Goal: Communication & Community: Connect with others

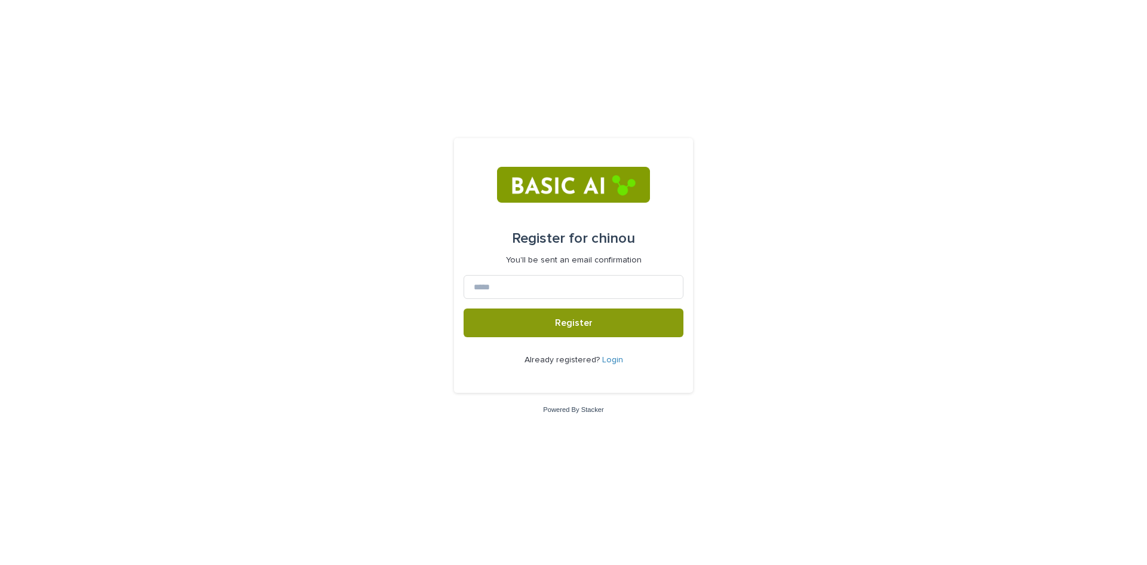
click at [609, 358] on link "Login" at bounding box center [612, 359] width 21 height 8
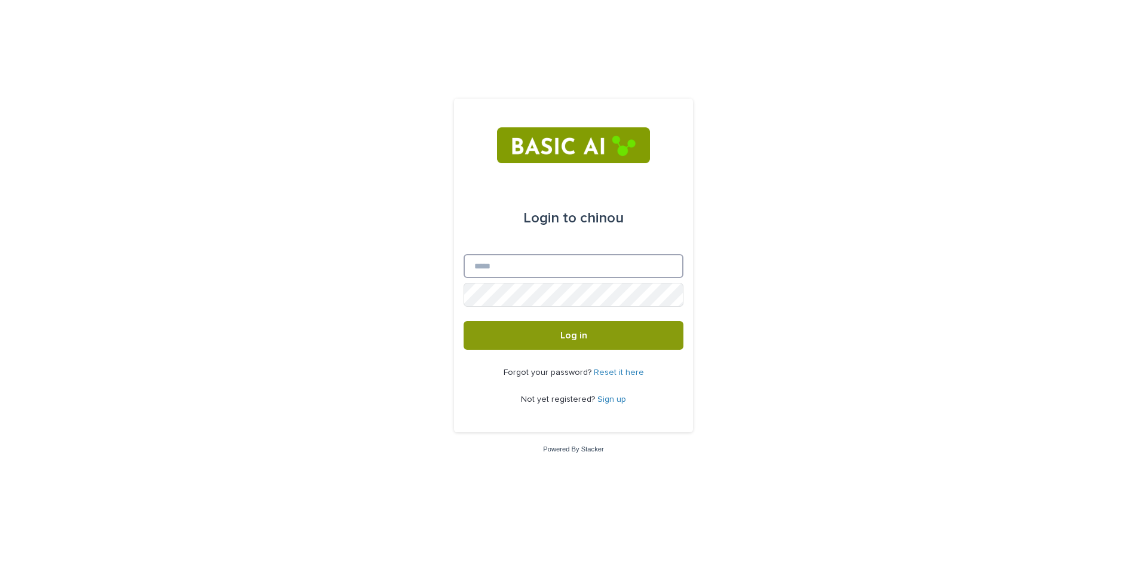
click at [557, 265] on input "Email" at bounding box center [574, 266] width 220 height 24
click at [628, 336] on button "Log in" at bounding box center [574, 335] width 220 height 29
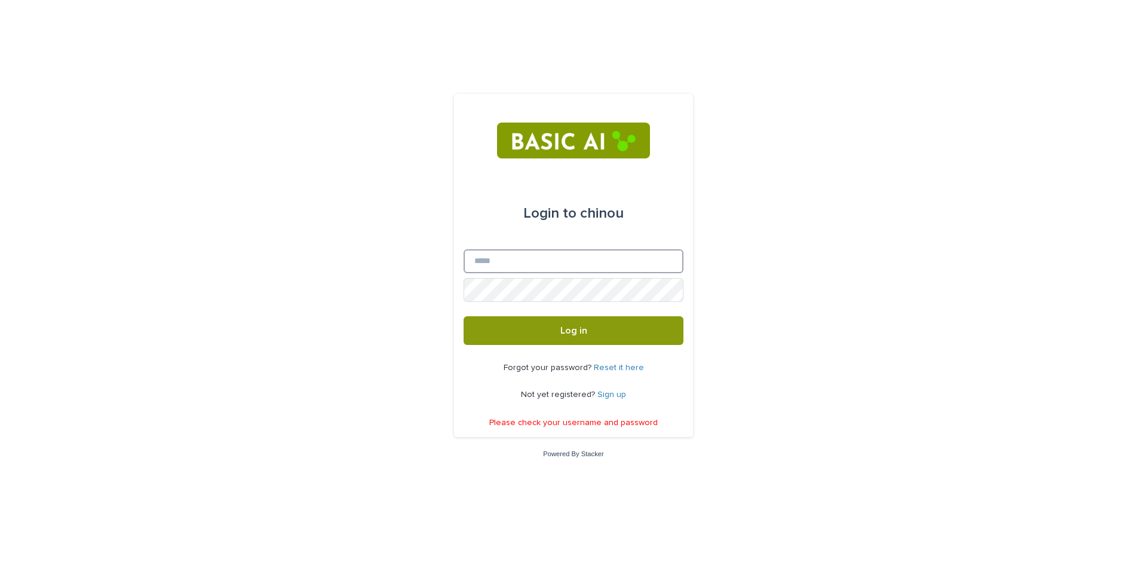
click at [579, 265] on input "Email" at bounding box center [574, 261] width 220 height 24
type input "**********"
click at [568, 327] on span "Log in" at bounding box center [573, 331] width 27 height 10
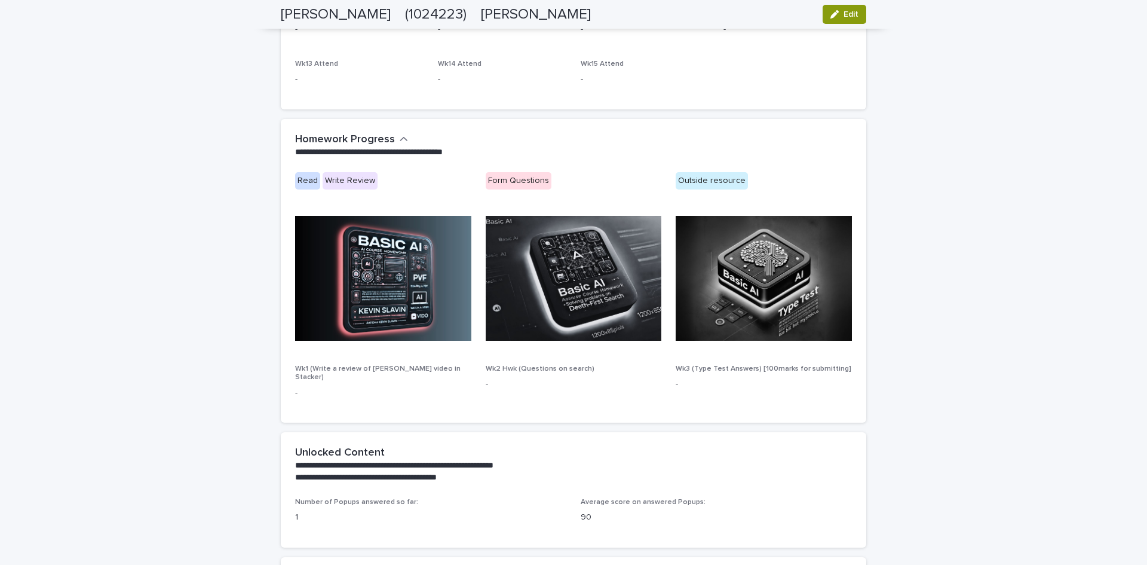
scroll to position [657, 0]
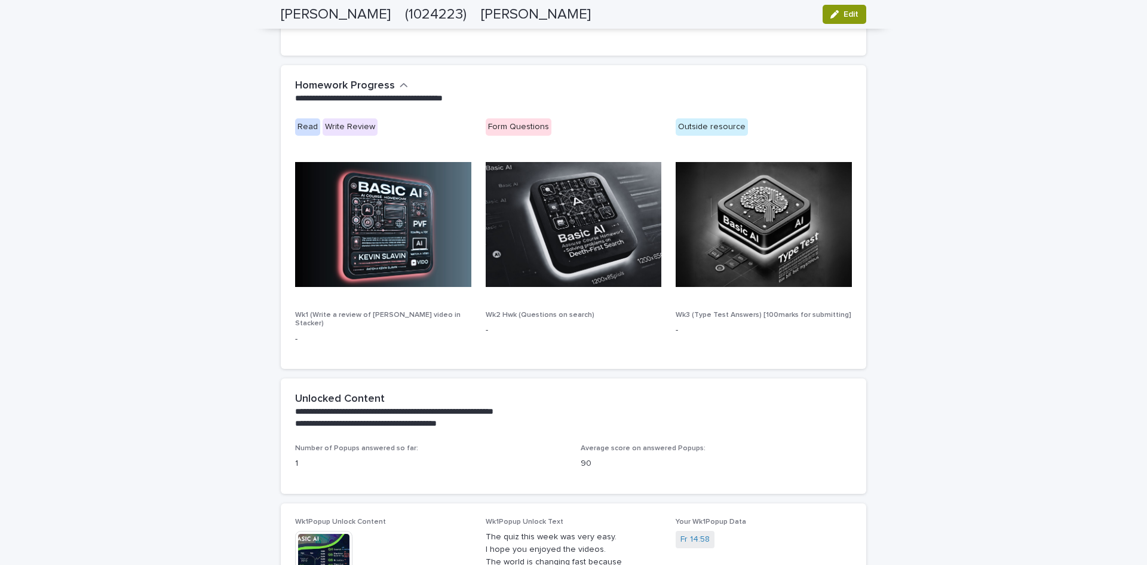
click at [297, 125] on div "Read" at bounding box center [307, 126] width 25 height 17
click at [407, 241] on img at bounding box center [383, 224] width 176 height 125
click at [404, 82] on div "**********" at bounding box center [571, 91] width 552 height 24
click at [400, 81] on icon "button" at bounding box center [404, 85] width 8 height 11
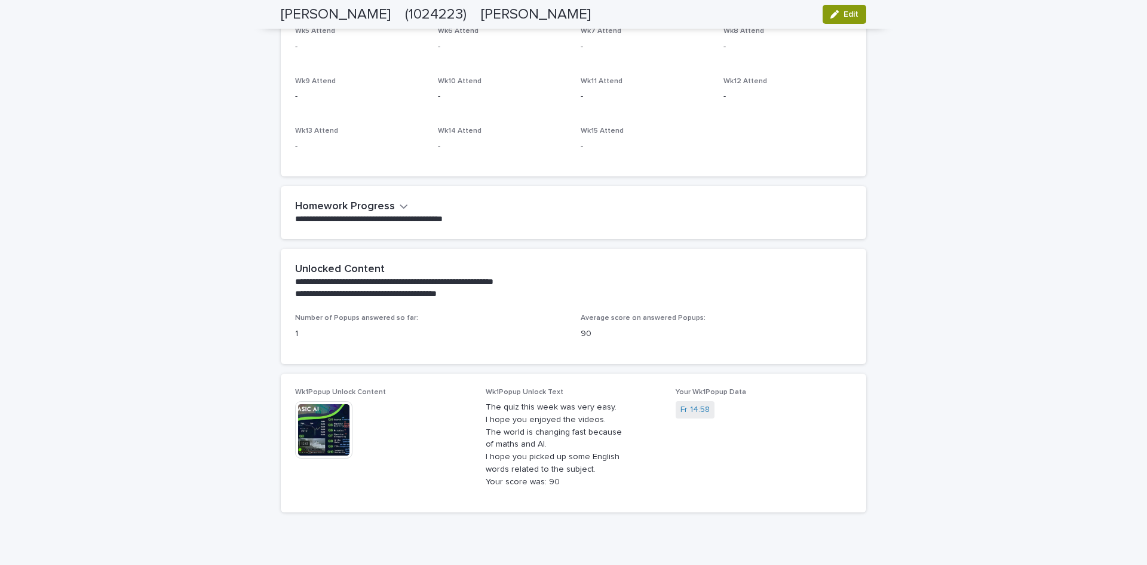
click at [403, 222] on p "**********" at bounding box center [571, 219] width 552 height 12
click at [401, 211] on icon "button" at bounding box center [404, 206] width 8 height 11
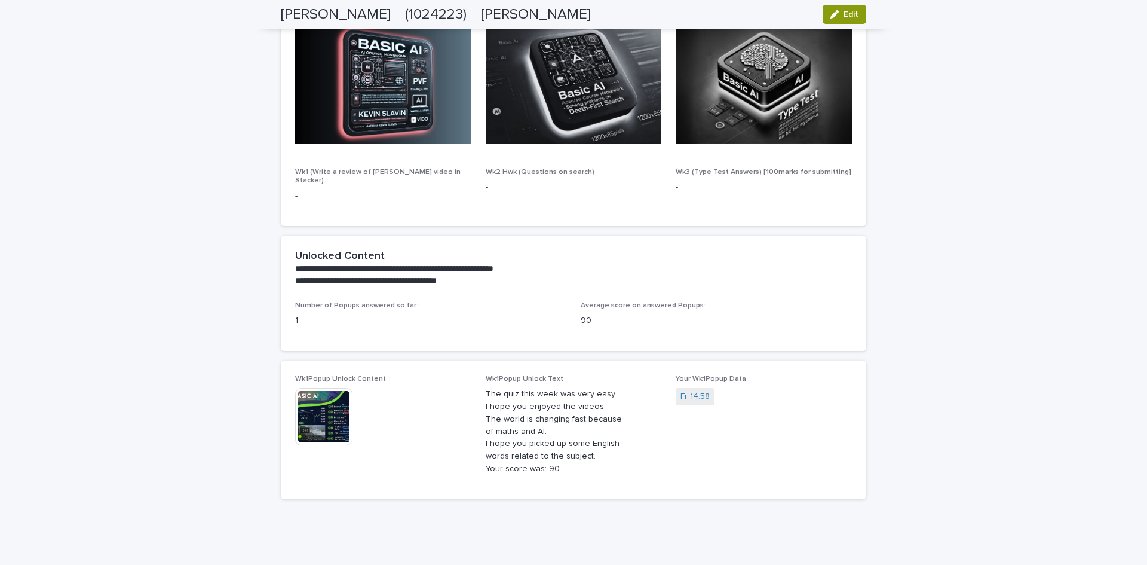
scroll to position [829, 0]
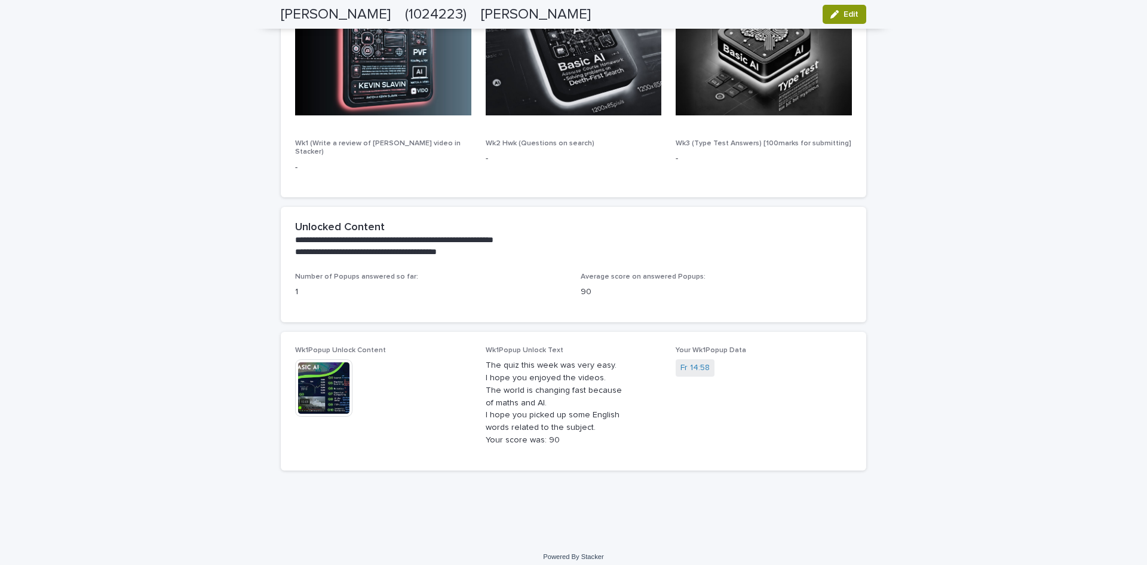
click at [299, 396] on img at bounding box center [323, 387] width 57 height 57
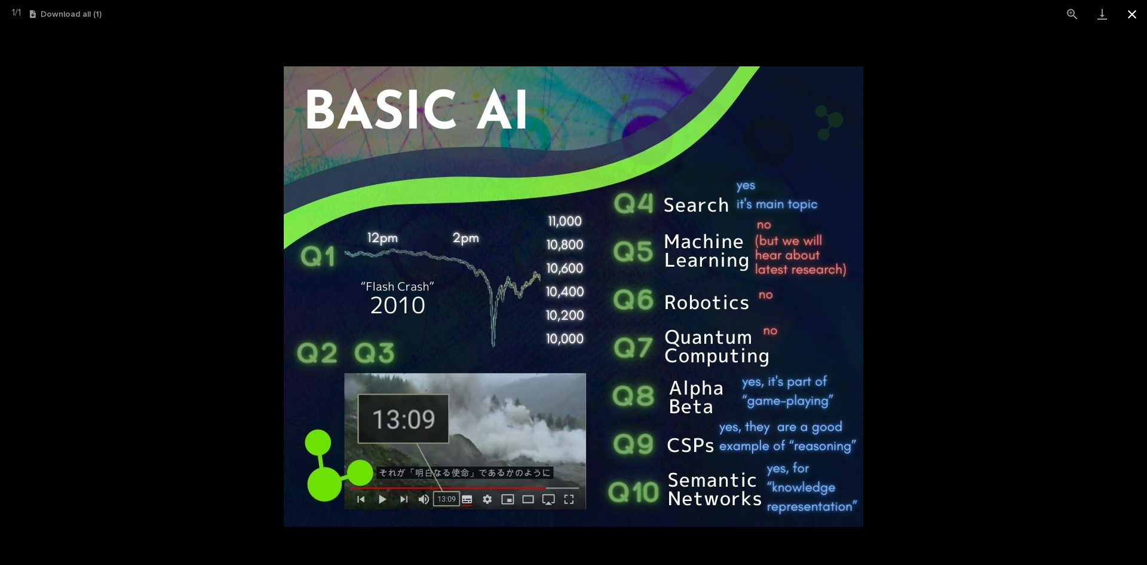
click at [1137, 13] on button "Close gallery" at bounding box center [1132, 14] width 30 height 28
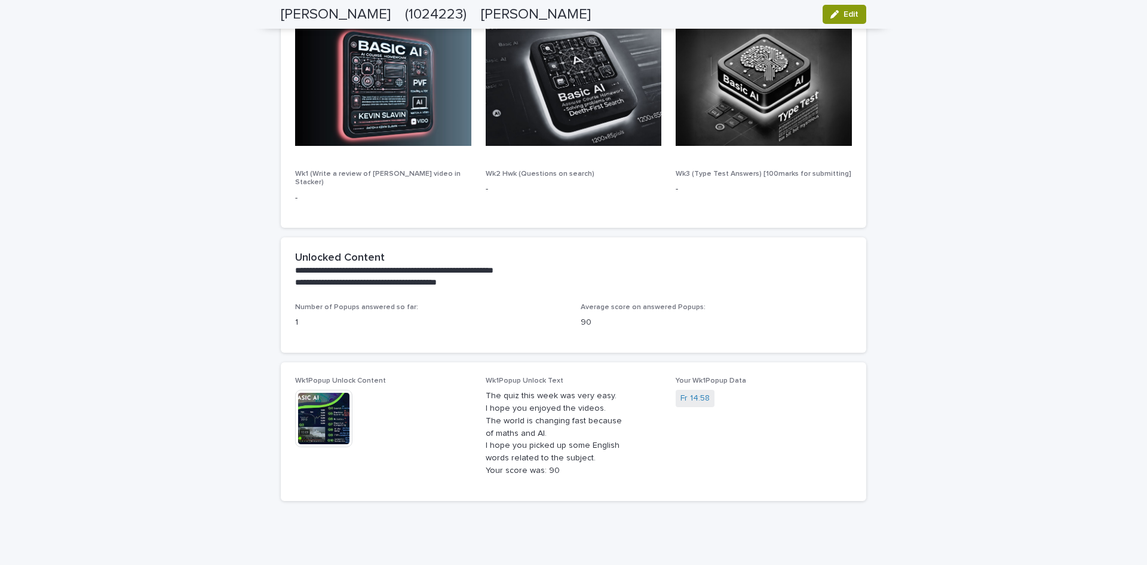
scroll to position [590, 0]
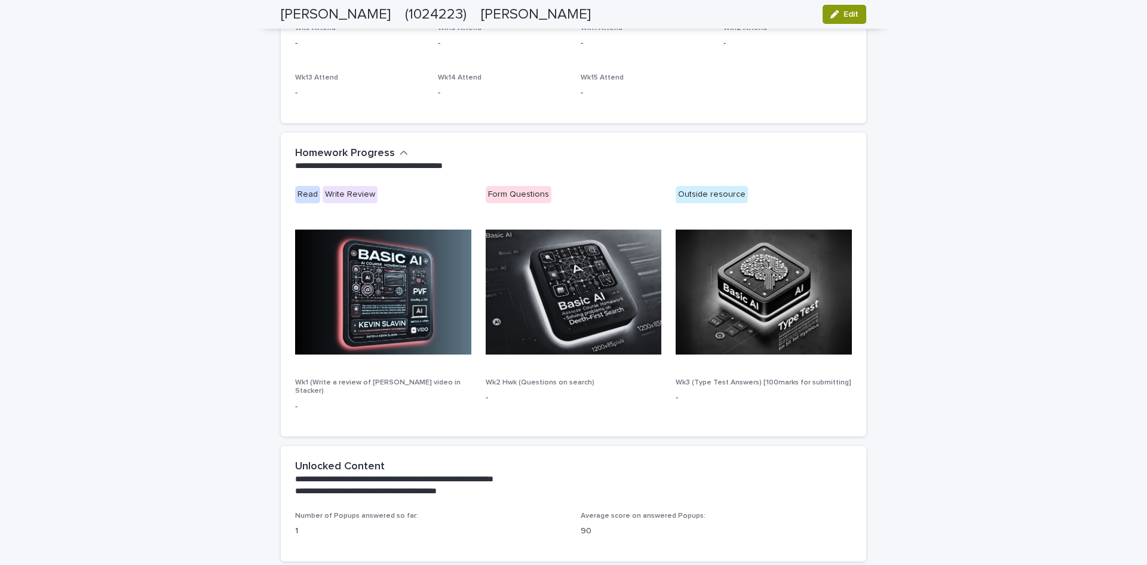
click at [370, 323] on img at bounding box center [383, 291] width 176 height 125
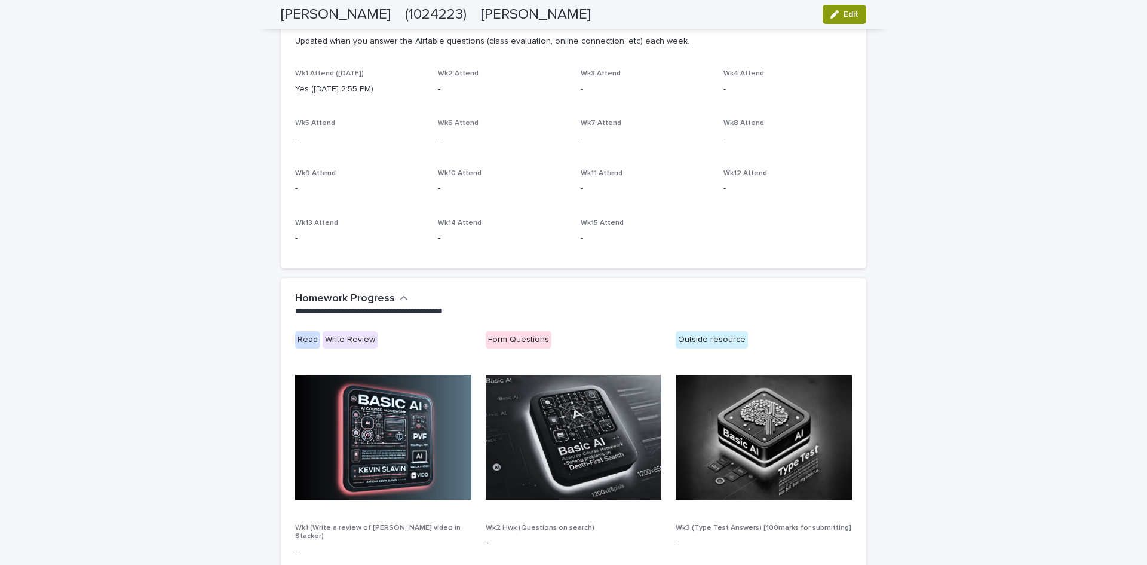
scroll to position [410, 0]
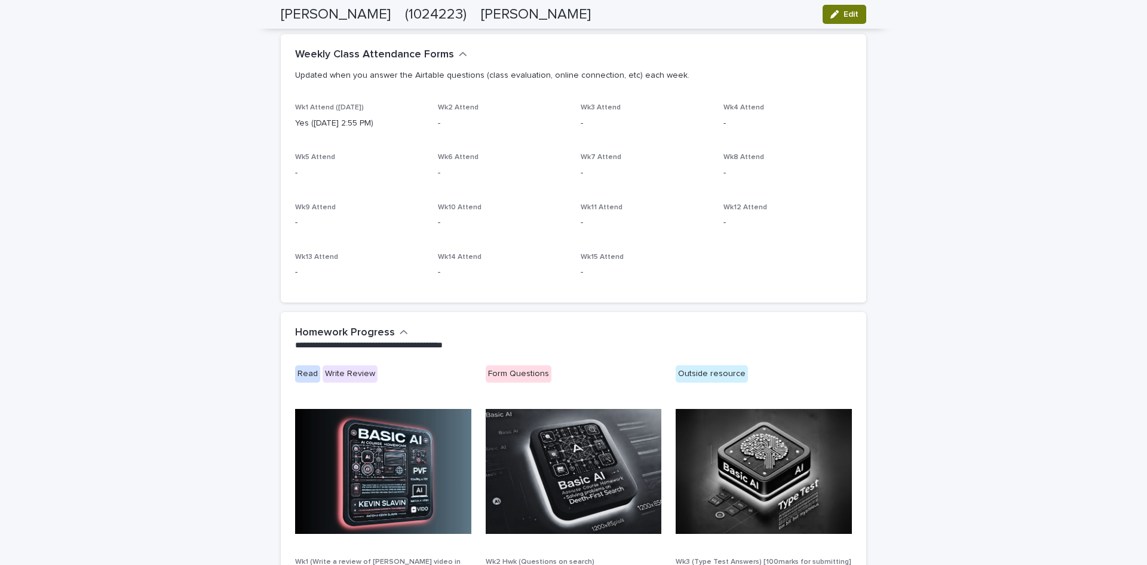
click at [846, 13] on span "Edit" at bounding box center [851, 14] width 15 height 8
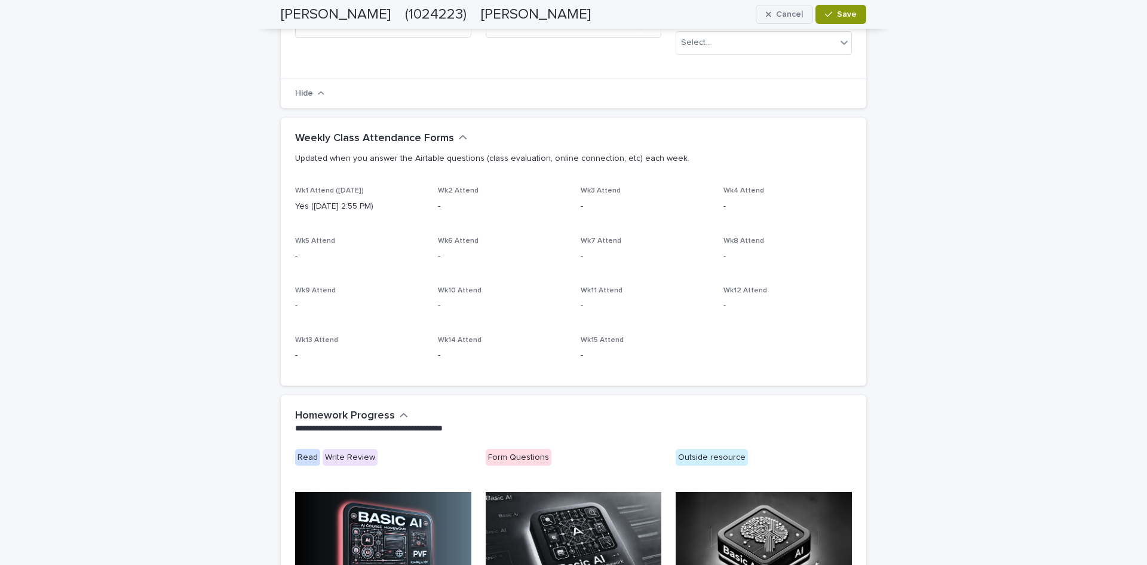
click at [796, 14] on span "Cancel" at bounding box center [789, 14] width 27 height 8
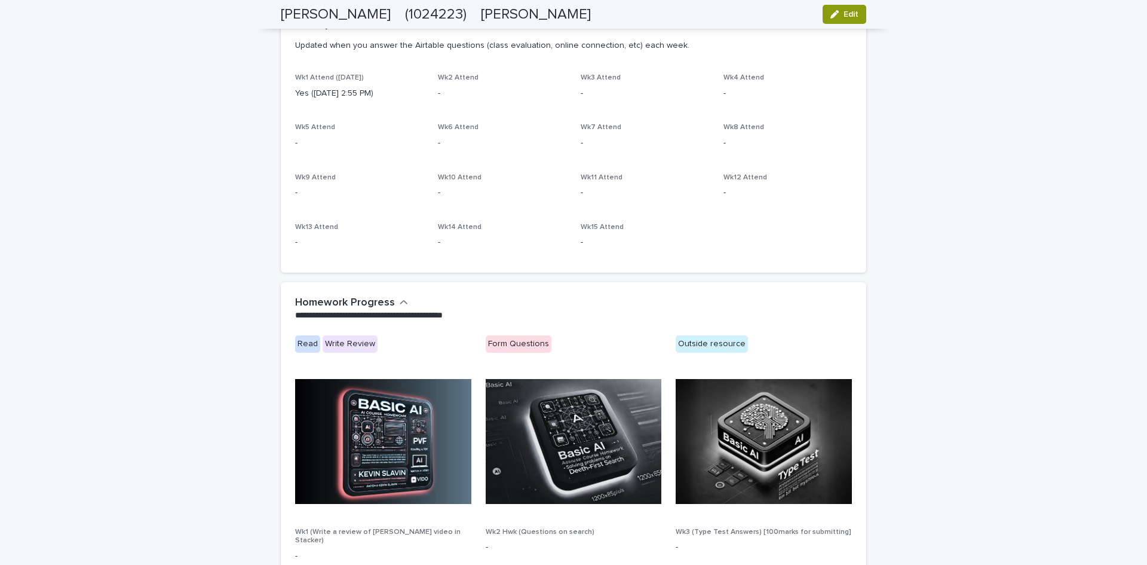
scroll to position [470, 0]
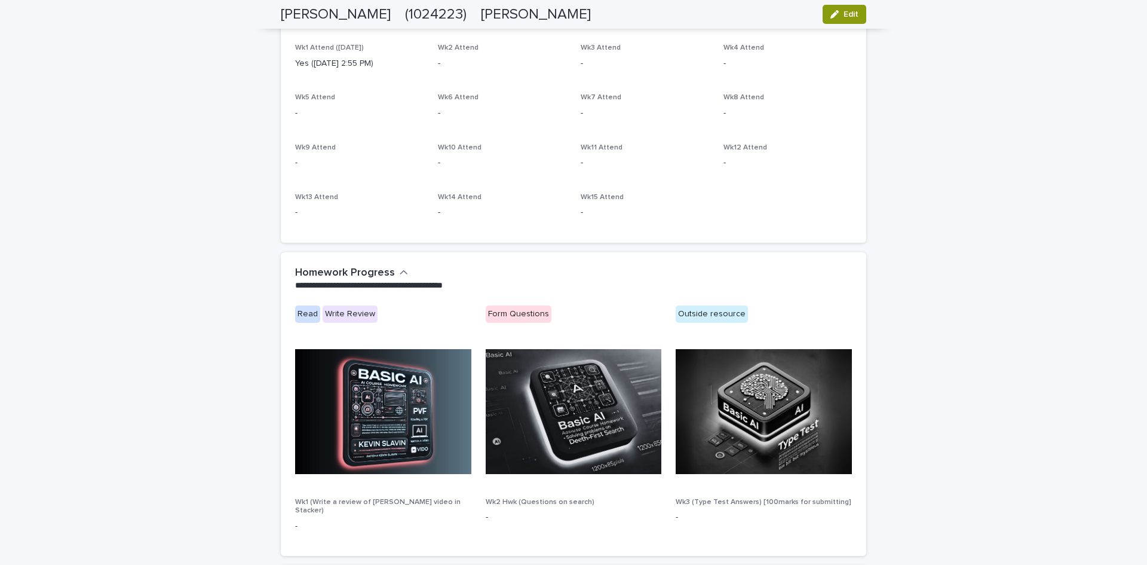
click at [355, 392] on img at bounding box center [383, 411] width 176 height 125
click at [341, 309] on div "Write Review" at bounding box center [350, 313] width 55 height 17
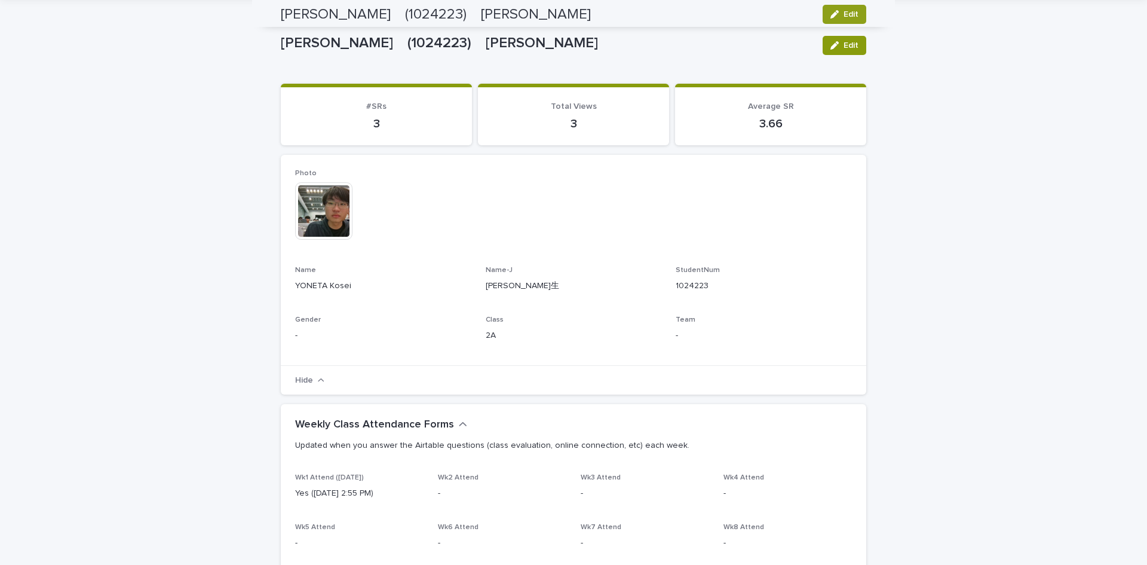
scroll to position [0, 0]
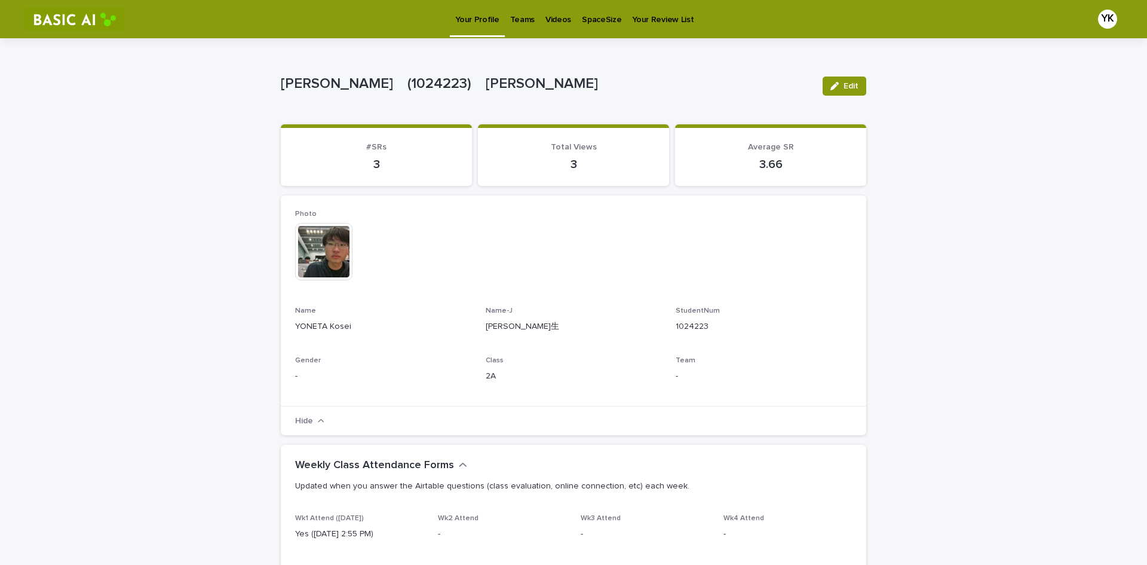
click at [560, 24] on p "Videos" at bounding box center [558, 12] width 26 height 25
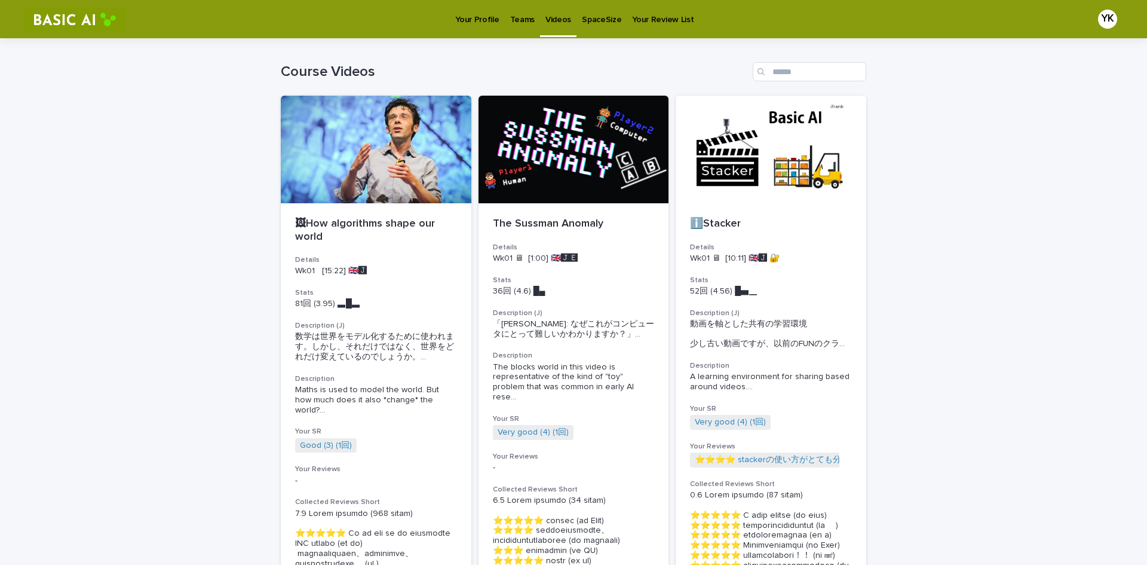
click at [611, 12] on p "SpaceSize" at bounding box center [601, 12] width 39 height 25
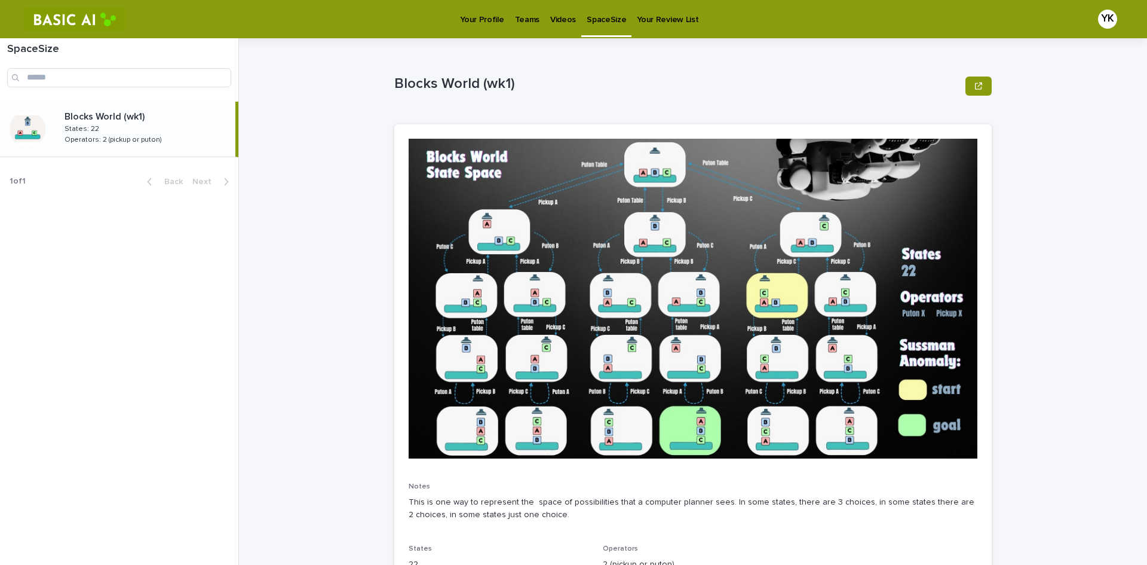
click at [672, 16] on p "Your Review List" at bounding box center [668, 12] width 62 height 25
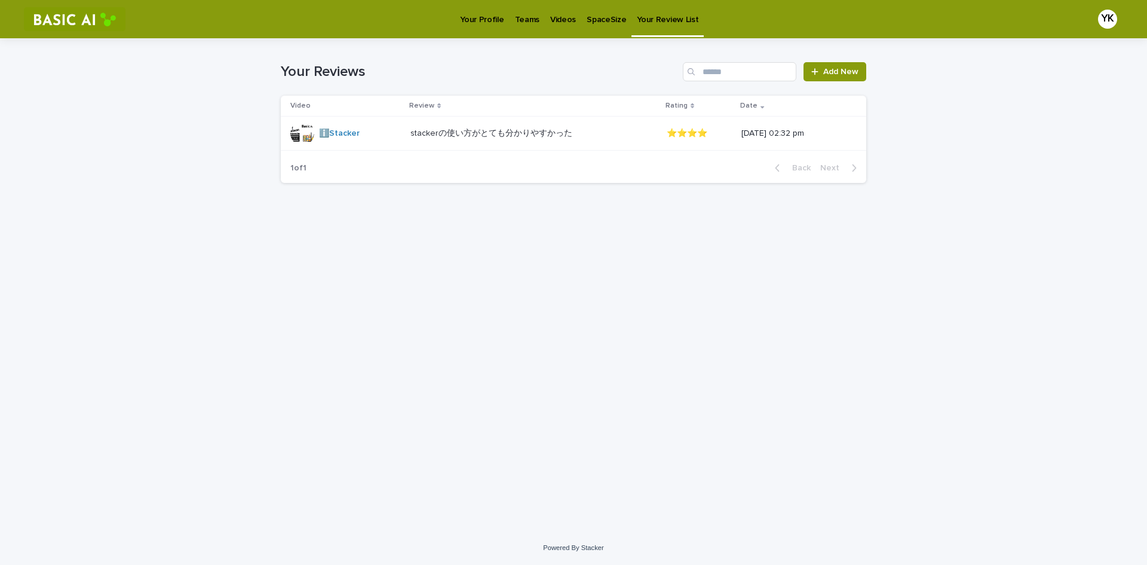
click at [504, 16] on div "Your Profile" at bounding box center [482, 12] width 54 height 25
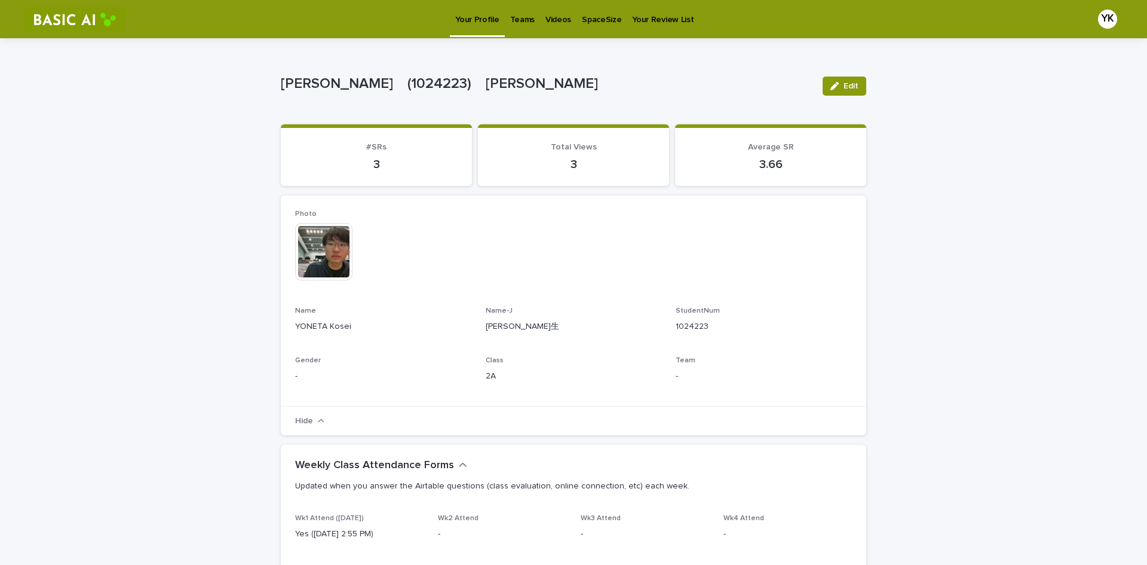
click at [514, 20] on p "Teams" at bounding box center [522, 12] width 24 height 25
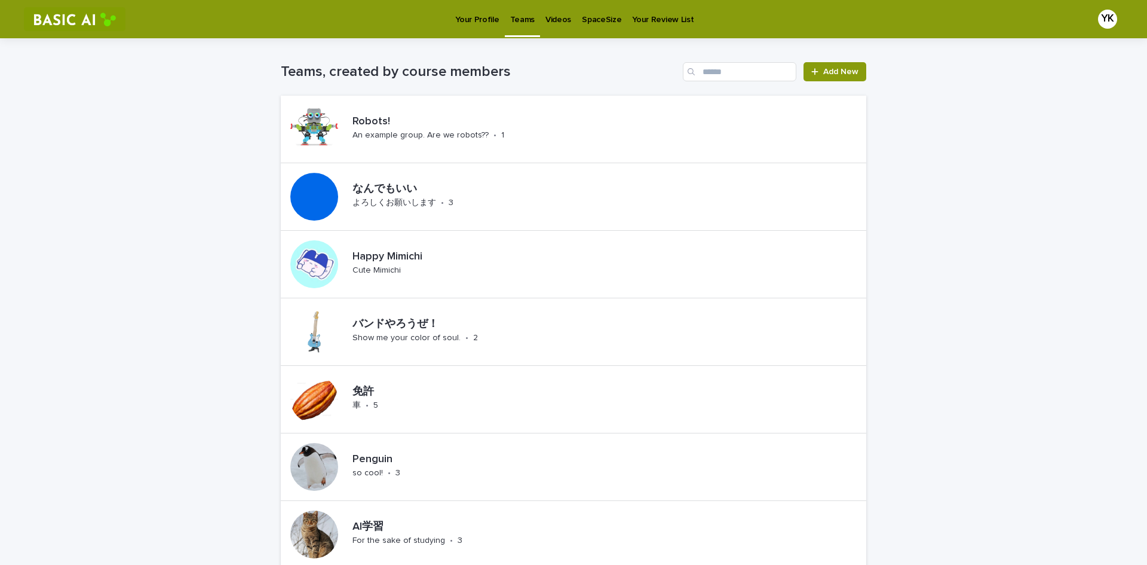
click at [566, 29] on link "Videos" at bounding box center [558, 18] width 36 height 37
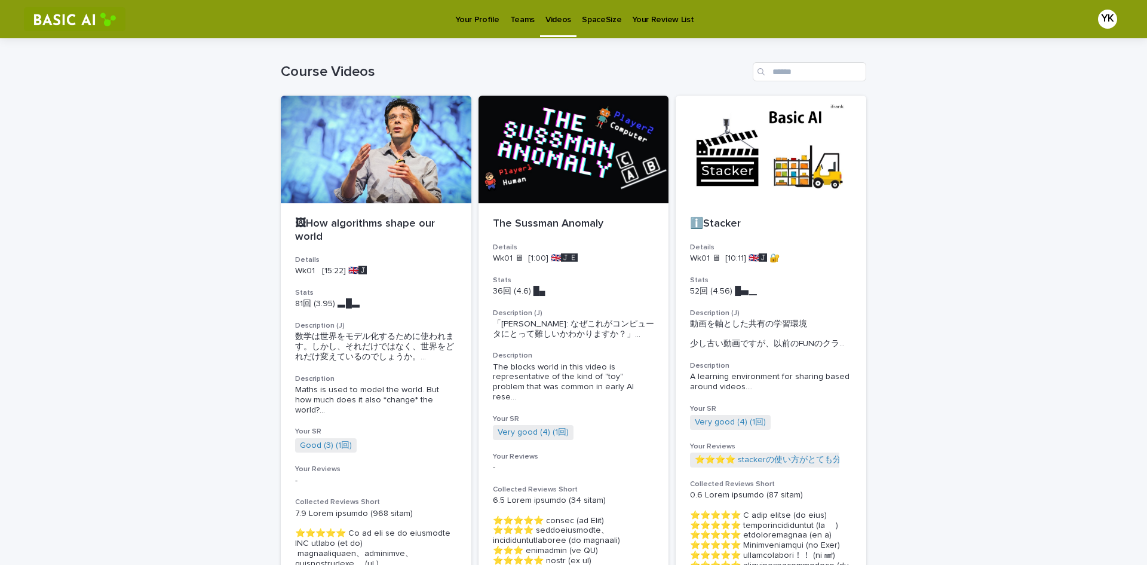
click at [556, 16] on p "Videos" at bounding box center [558, 12] width 26 height 25
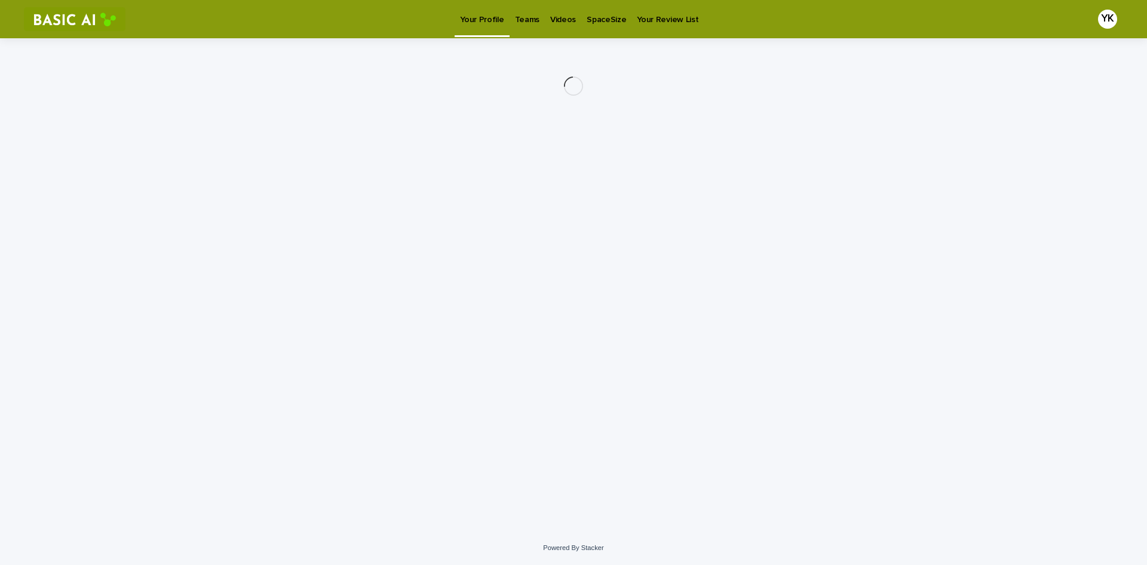
click at [518, 25] on link "Teams" at bounding box center [527, 18] width 35 height 37
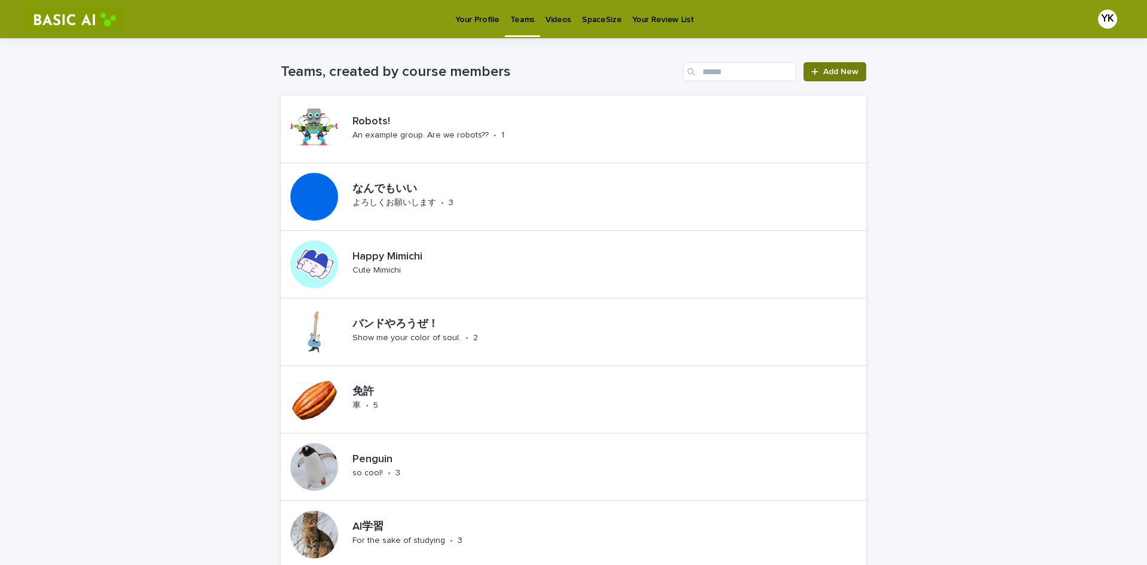
click at [824, 69] on span "Add New" at bounding box center [840, 72] width 35 height 8
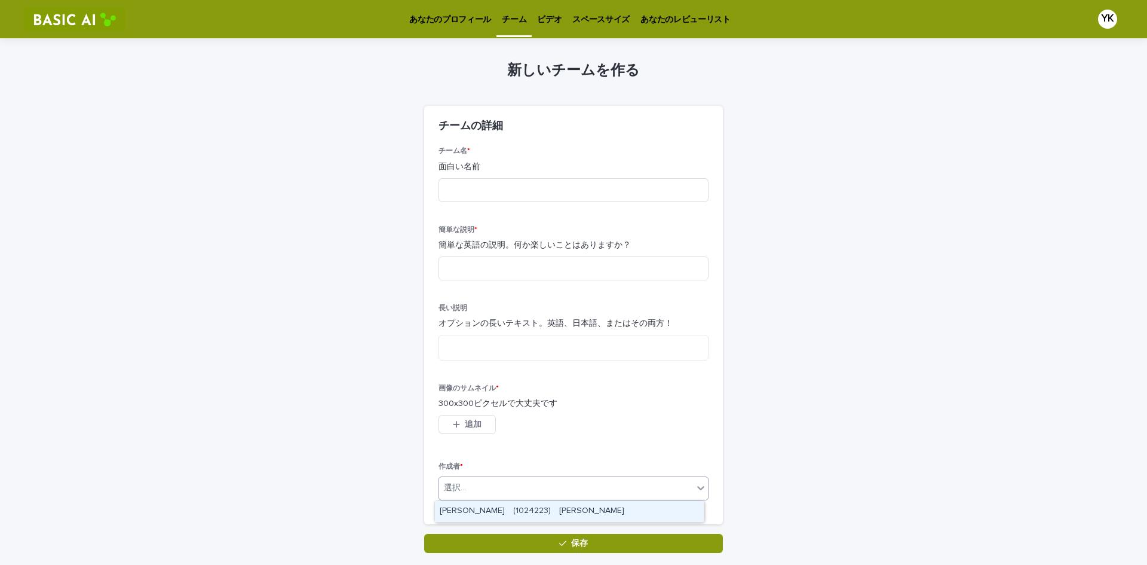
drag, startPoint x: 540, startPoint y: 494, endPoint x: 541, endPoint y: 483, distance: 10.2
click at [540, 492] on div "選択..." at bounding box center [566, 488] width 254 height 20
click at [718, 417] on div "チーム名 * 面白い名前 簡単な説明 * 簡単な英語の説明。何か楽しいことはありますか？ 長い説明 オプションの長いテキスト。英語、日本語、またはその両方！ …" at bounding box center [573, 335] width 299 height 376
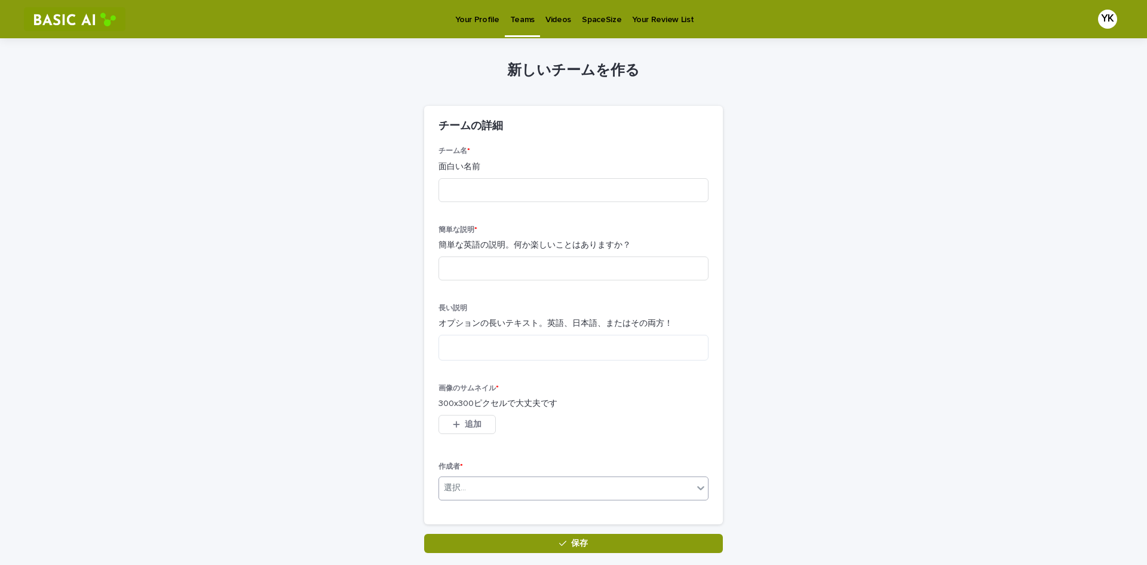
click at [486, 480] on div "選択..." at bounding box center [566, 488] width 254 height 20
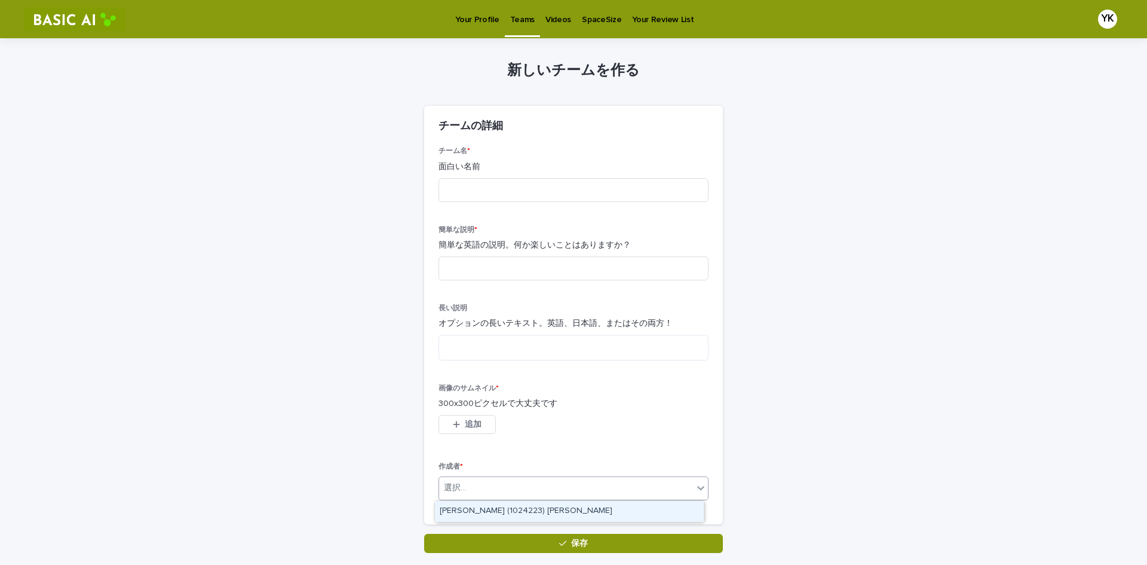
click at [486, 480] on div "選択..." at bounding box center [566, 488] width 254 height 20
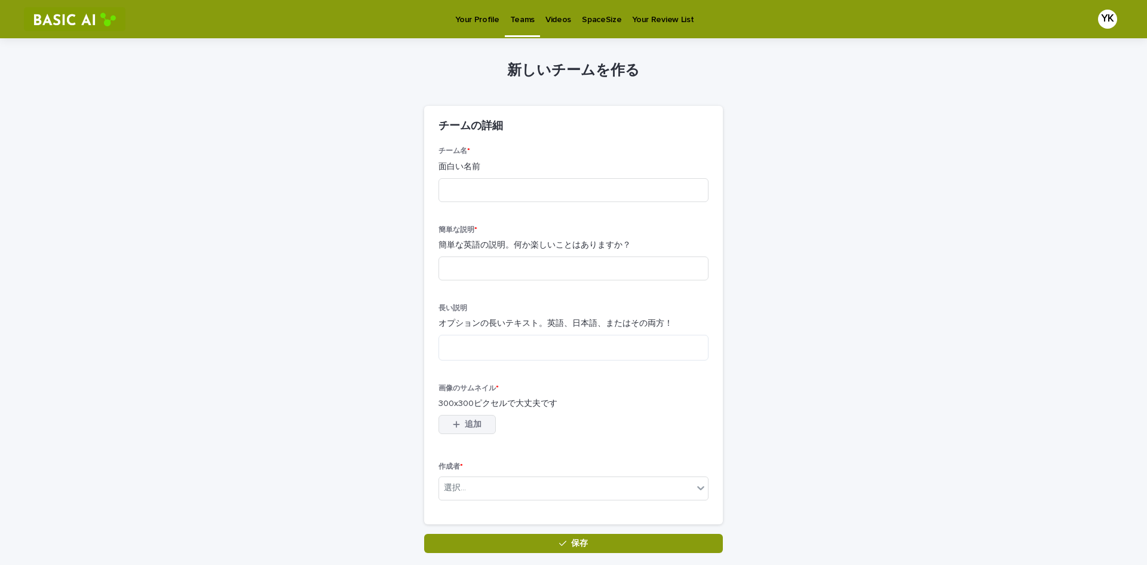
click at [472, 416] on button "追加" at bounding box center [467, 424] width 57 height 19
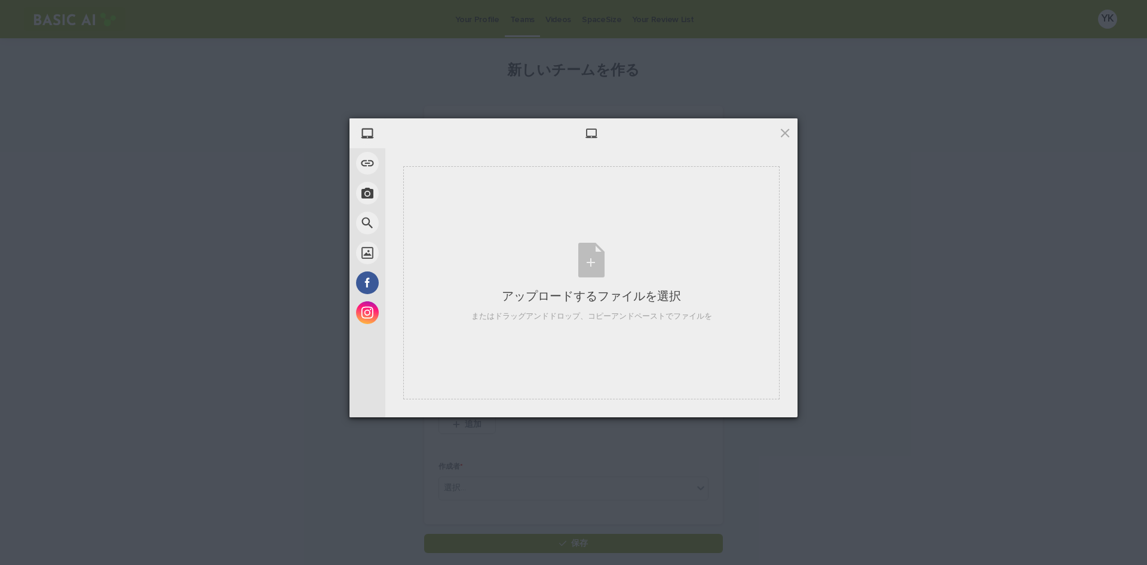
click at [204, 353] on div "私のデバイス リンク（URL） 写真を撮る ウェブ検索 アンスプラッシュ フェイスブック インスタグラム アップロードするファイルを選択 またはドラッグアンド…" at bounding box center [573, 282] width 1147 height 565
click at [781, 133] on span at bounding box center [785, 132] width 13 height 13
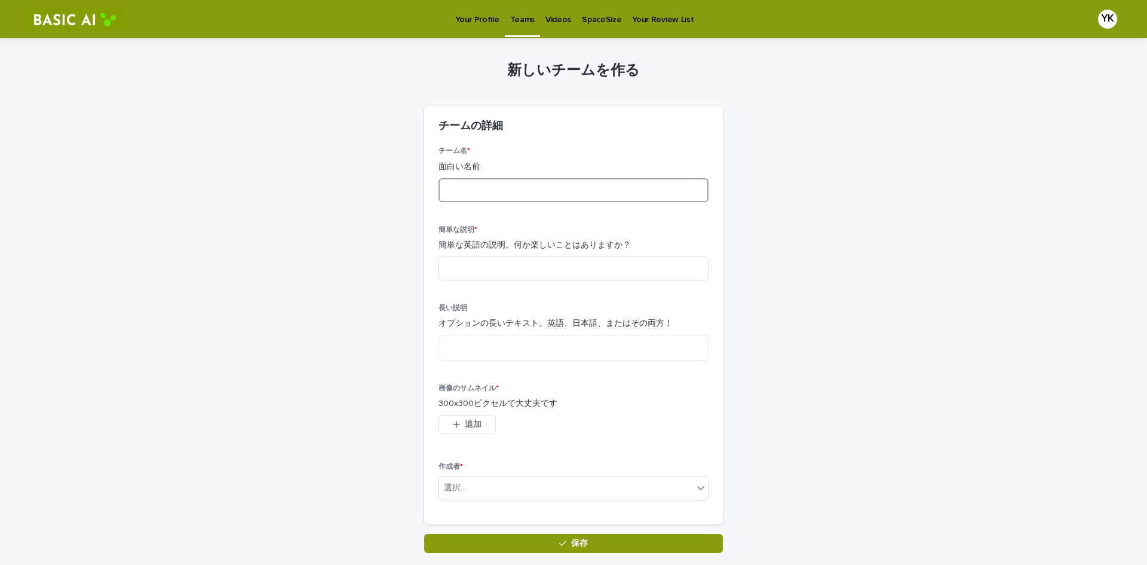
click at [506, 194] on input at bounding box center [574, 190] width 270 height 24
type input "*"
click at [507, 187] on input at bounding box center [574, 190] width 270 height 24
type input "***"
click at [875, 354] on div "読み込み中... 保存中… 読み込み中... 保存中… 新しいチームを作る 読み込み中... 保存中… 読み込み中... 保存中… 読み込み中... 保存中……" at bounding box center [573, 325] width 1147 height 574
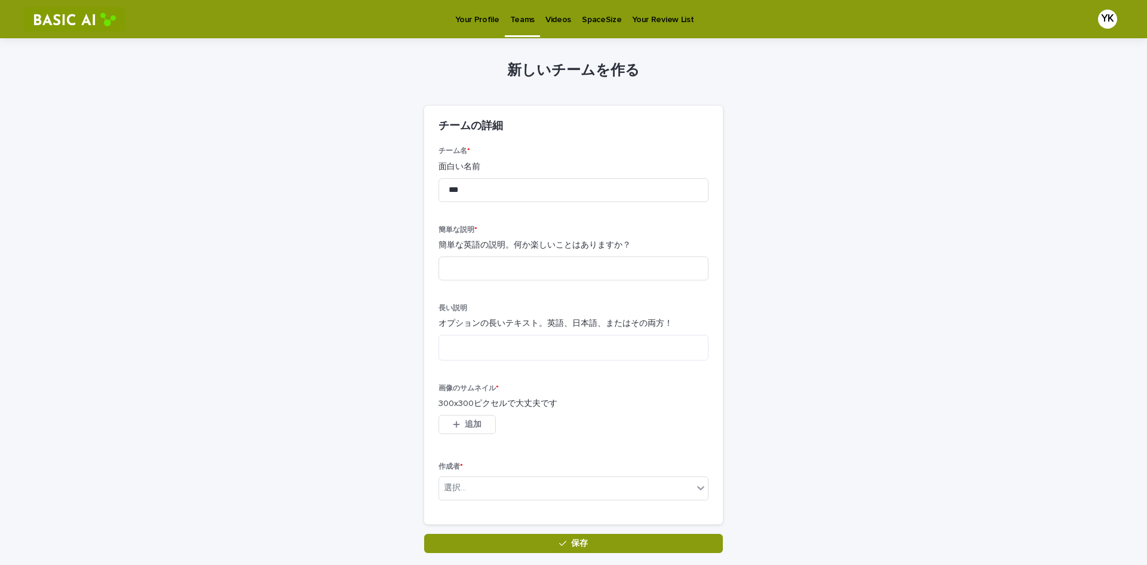
drag, startPoint x: 247, startPoint y: 83, endPoint x: 261, endPoint y: 81, distance: 14.5
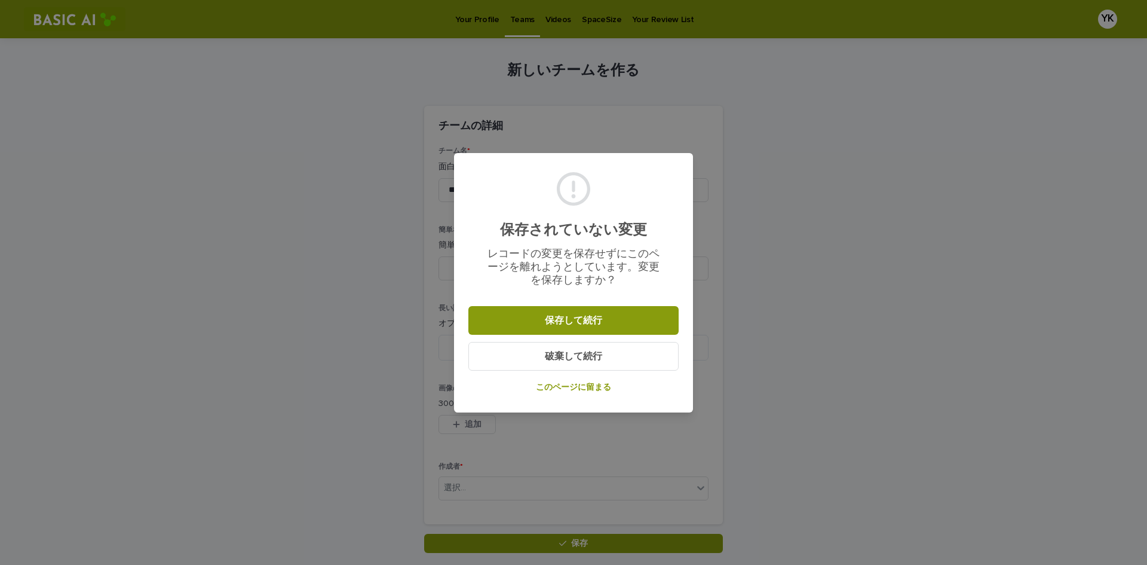
click at [639, 353] on button "破棄して続行" at bounding box center [573, 356] width 210 height 29
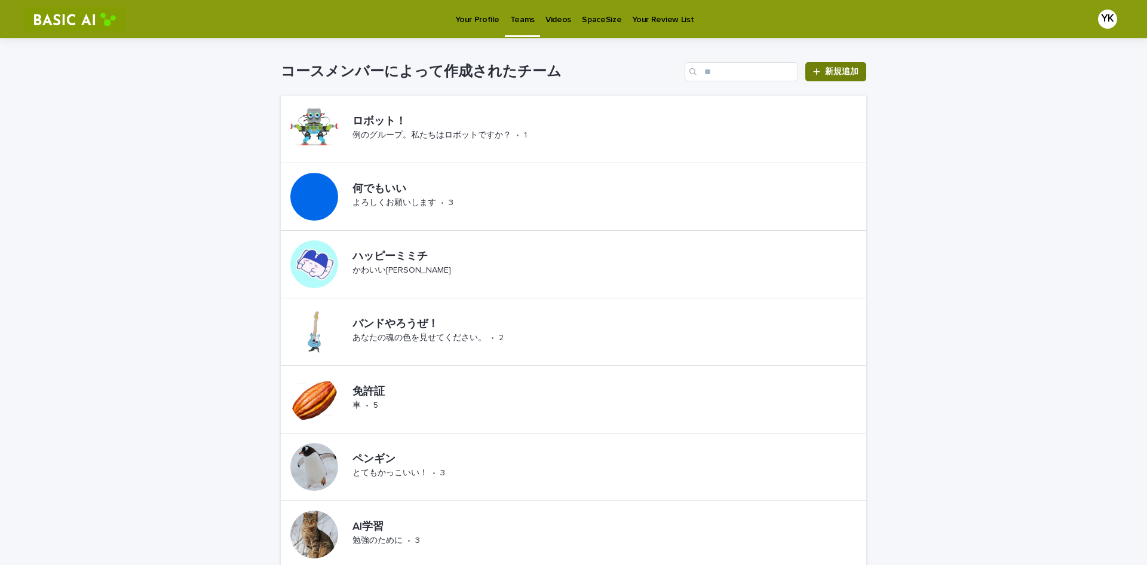
click at [814, 71] on icon at bounding box center [816, 72] width 7 height 8
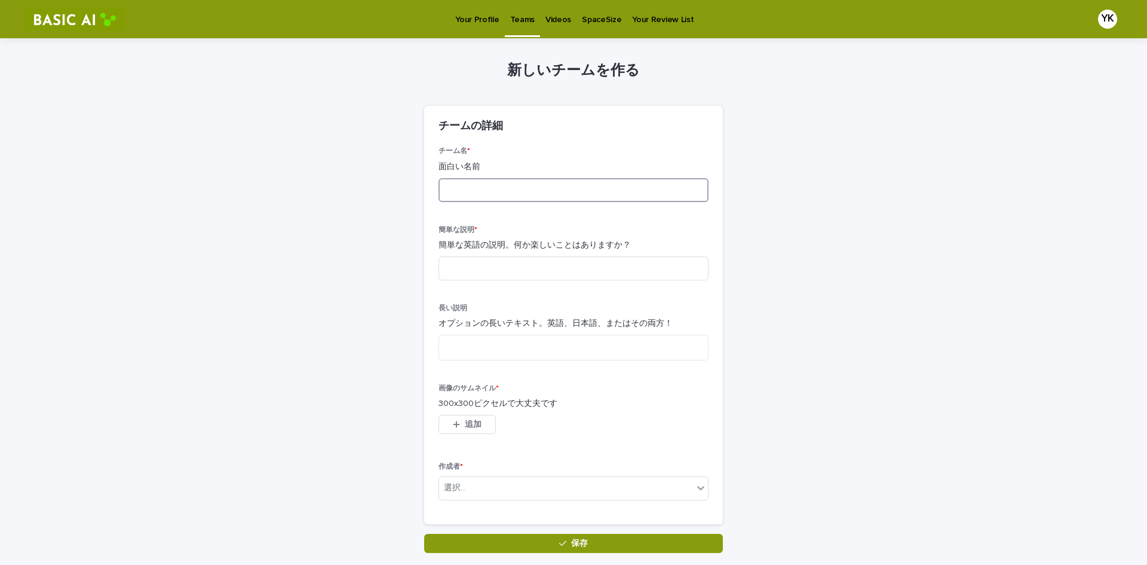
click at [488, 183] on input at bounding box center [574, 190] width 270 height 24
type input "***"
click at [497, 270] on input at bounding box center [574, 268] width 270 height 24
type input "*****"
click at [477, 427] on button "追加" at bounding box center [467, 424] width 57 height 19
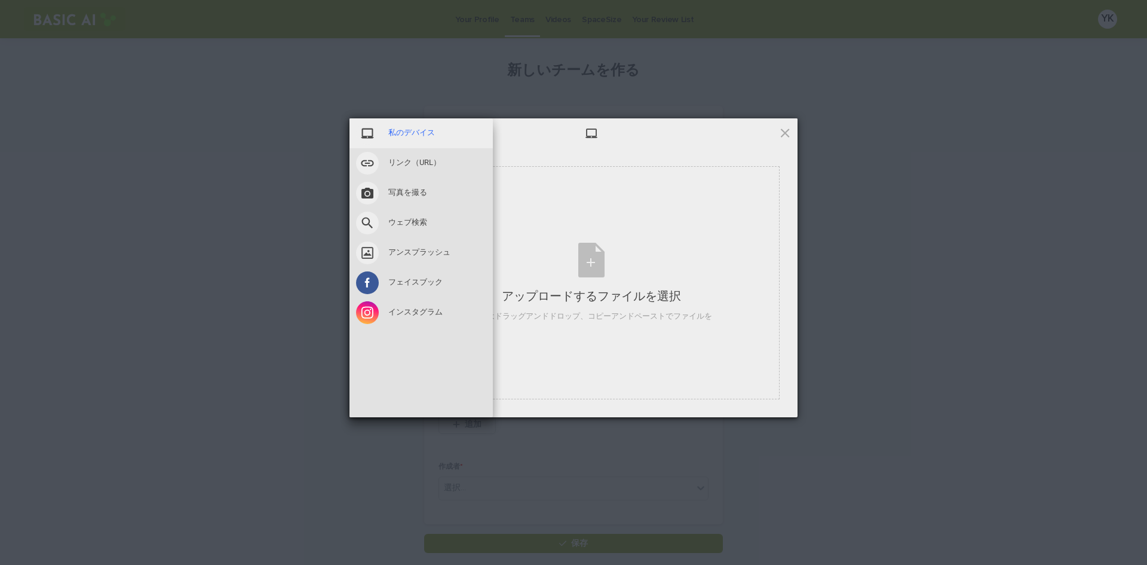
click at [390, 131] on font "私のデバイス" at bounding box center [411, 132] width 47 height 9
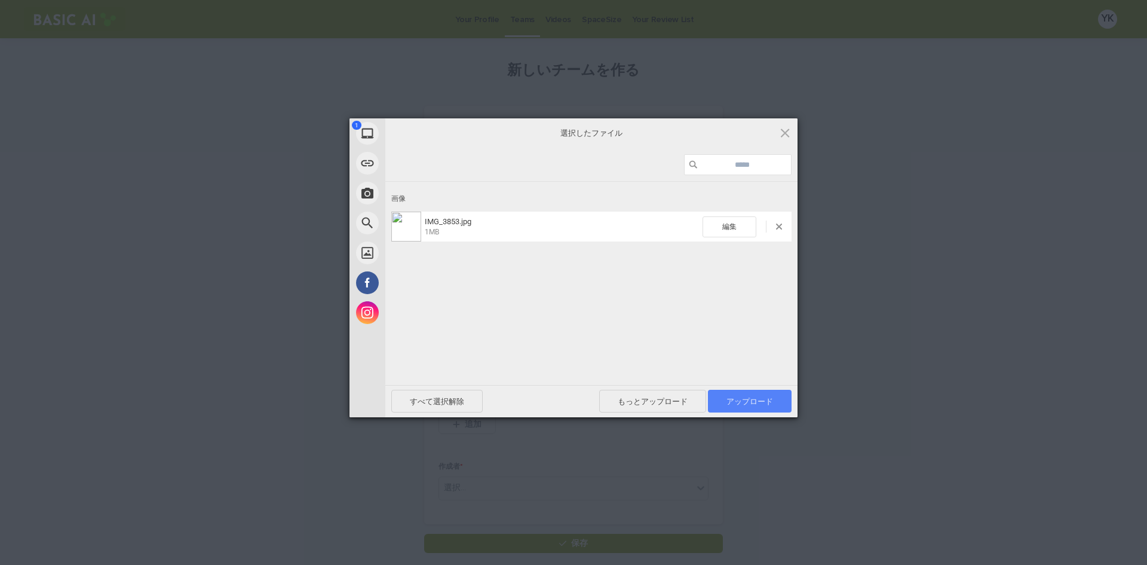
click at [764, 400] on font "アップロード" at bounding box center [750, 401] width 47 height 9
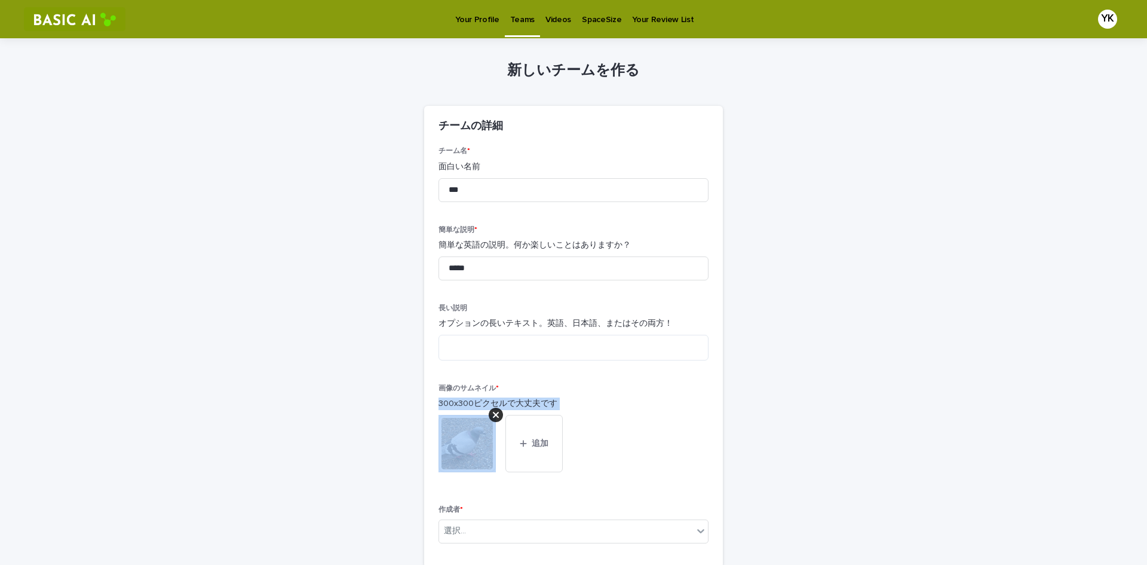
drag, startPoint x: 613, startPoint y: 438, endPoint x: 611, endPoint y: 388, distance: 49.6
click at [611, 388] on div "画像のサムネイル * 300x300ピクセルで大丈夫です このファイルを開くことができません ファイルをダウンロード 追加" at bounding box center [574, 437] width 270 height 107
click at [928, 402] on div "読み込み中... 保存中… 読み込み中... 保存中… 新しいチームを作る 読み込み中... 保存中… 読み込み中... 保存中… 読み込み中... 保存中……" at bounding box center [573, 346] width 1147 height 617
click at [633, 531] on div "選択..." at bounding box center [566, 531] width 254 height 20
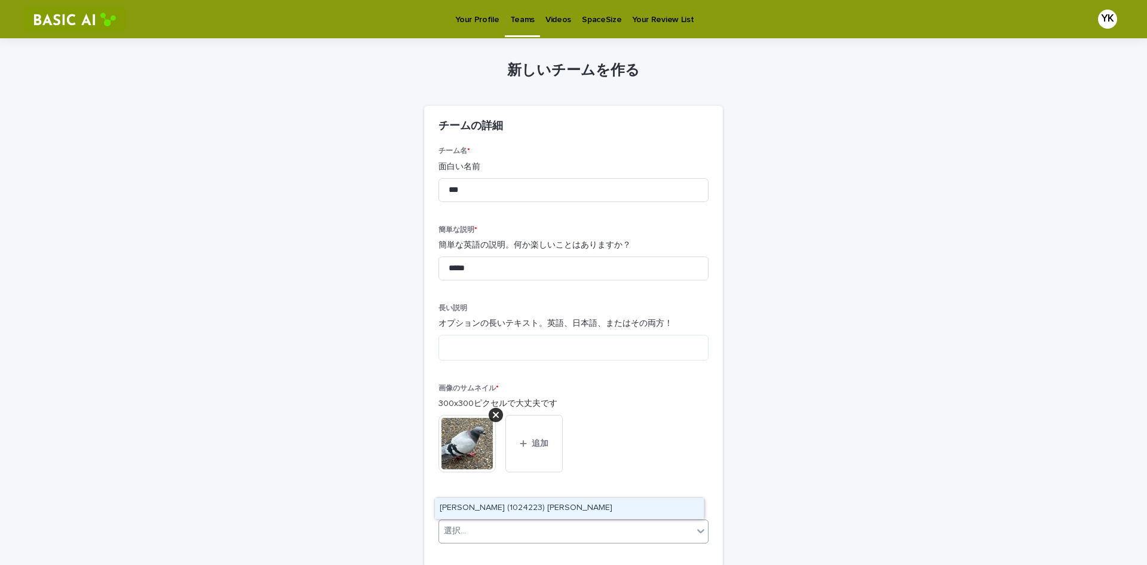
click at [625, 507] on div "[PERSON_NAME] (1024223) [PERSON_NAME]" at bounding box center [569, 508] width 269 height 21
drag, startPoint x: 617, startPoint y: 210, endPoint x: 614, endPoint y: 202, distance: 9.1
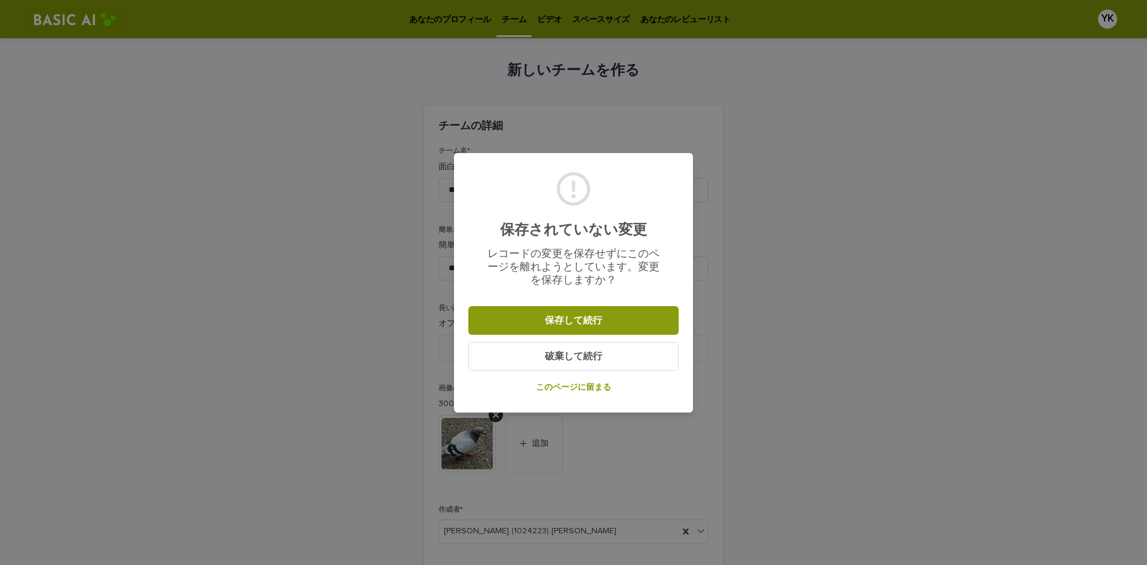
click at [591, 354] on font "破棄して続行" at bounding box center [573, 356] width 57 height 10
